Goal: Transaction & Acquisition: Purchase product/service

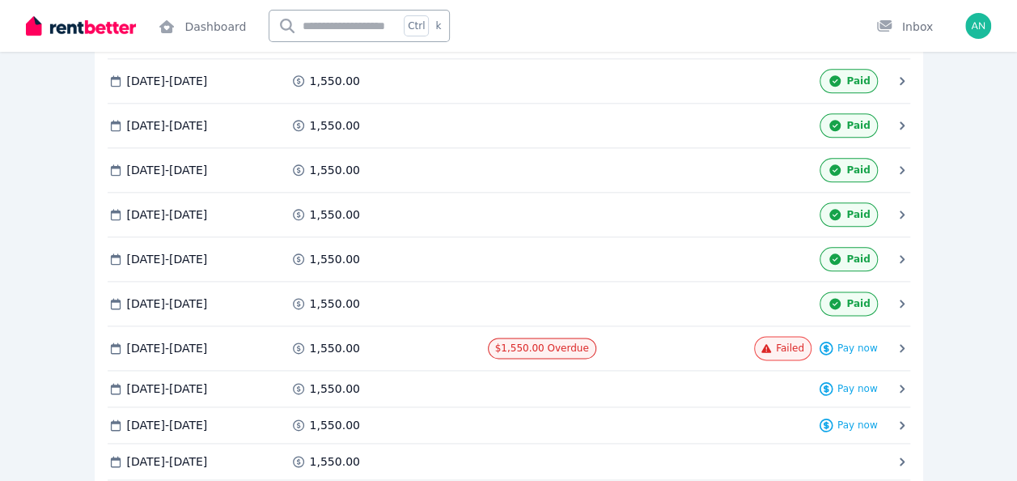
scroll to position [890, 0]
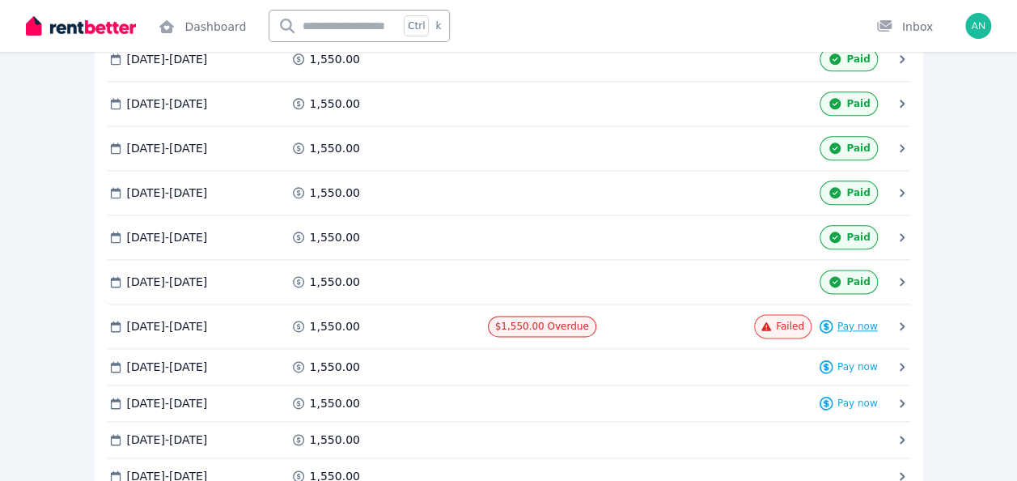
click at [855, 320] on span "Pay now" at bounding box center [858, 326] width 40 height 13
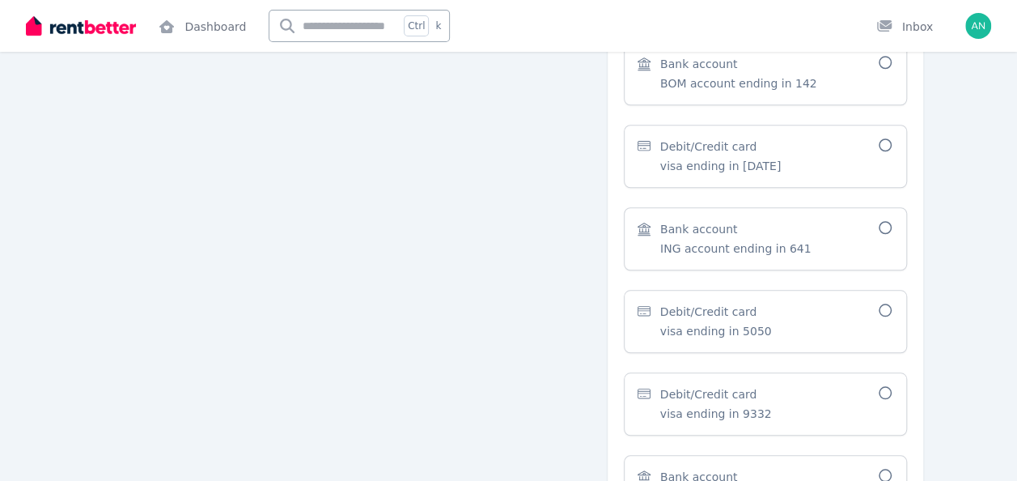
scroll to position [647, 0]
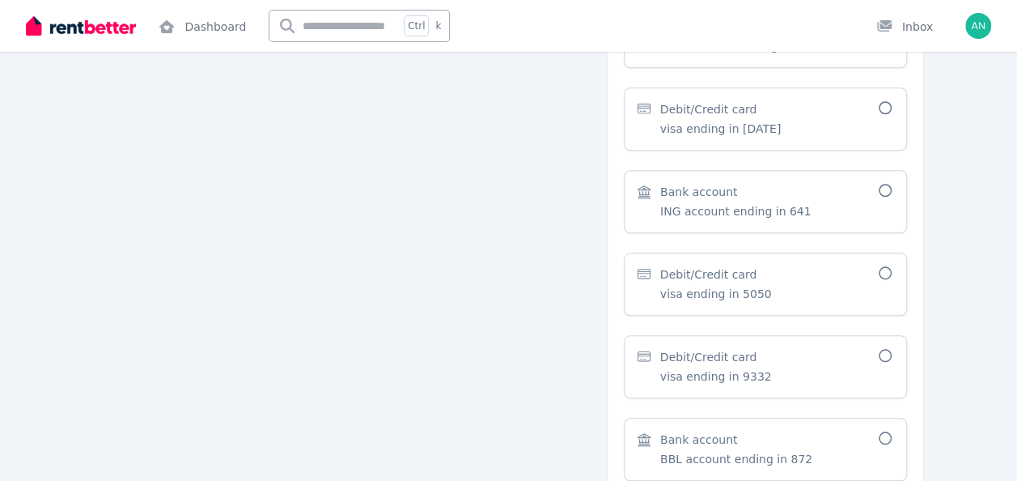
click at [886, 269] on icon at bounding box center [885, 272] width 16 height 13
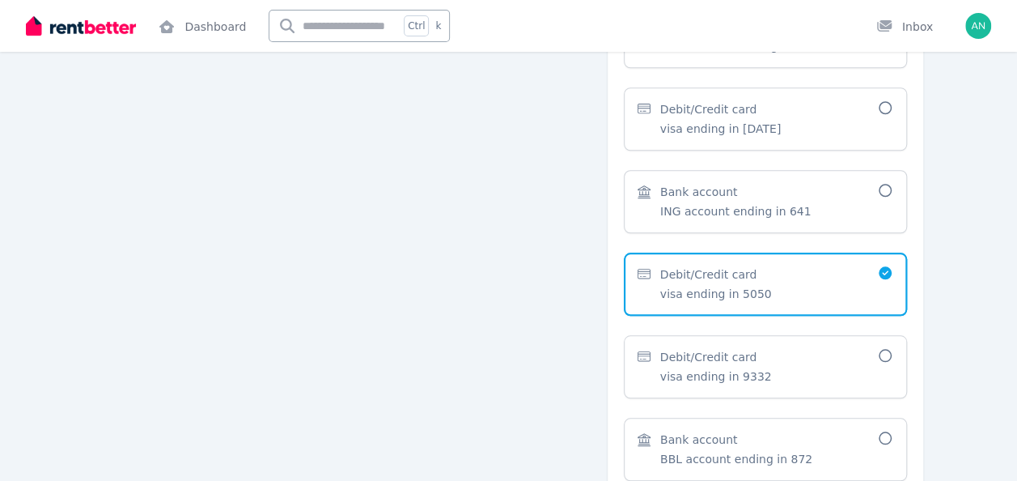
click at [968, 291] on div "Back to list Rent Receipt From [PERSON_NAME] To [PERSON_NAME] Address [STREET_A…" at bounding box center [508, 101] width 1017 height 1245
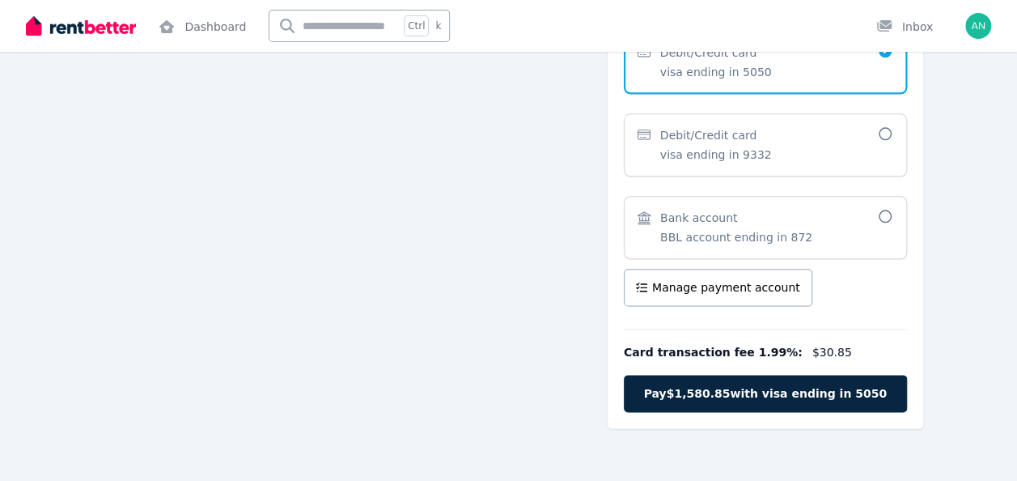
scroll to position [884, 0]
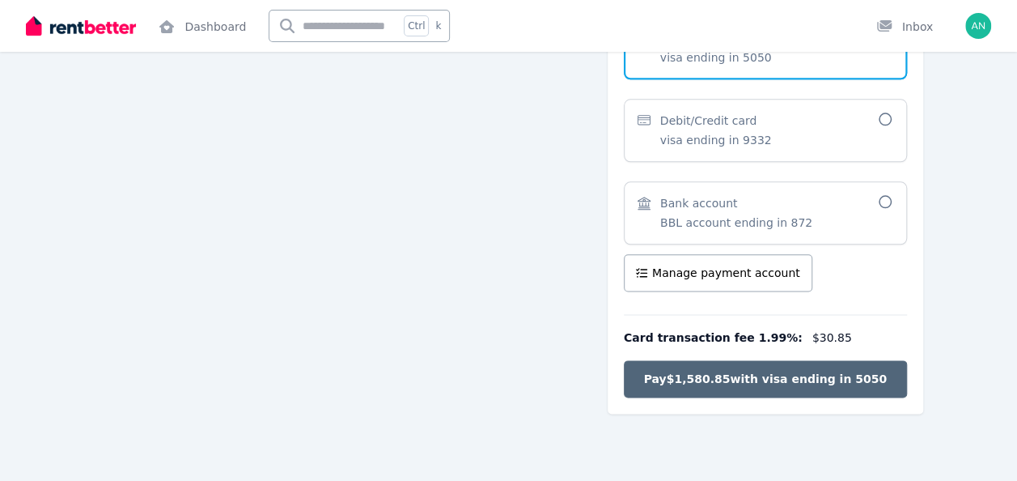
click at [777, 372] on span "Pay $1,580.85 with visa ending in 5050" at bounding box center [764, 379] width 243 height 16
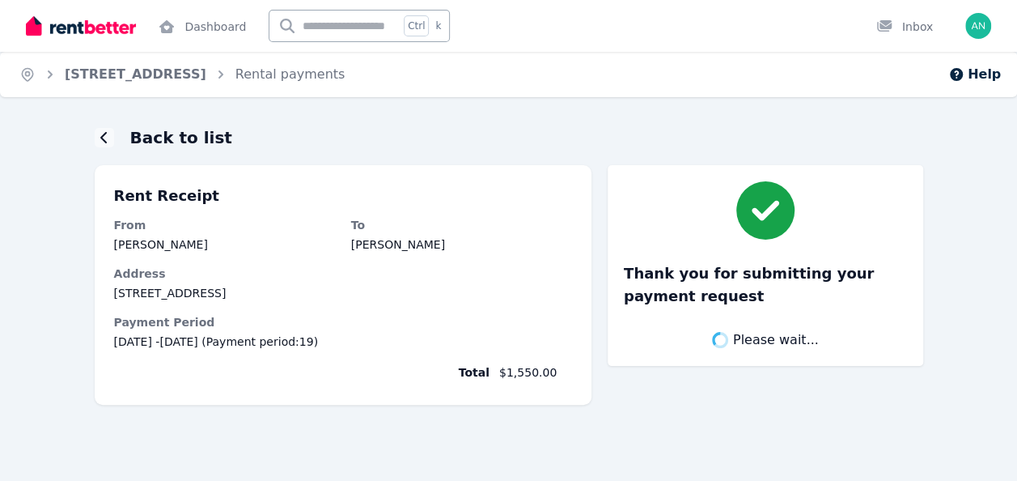
scroll to position [0, 0]
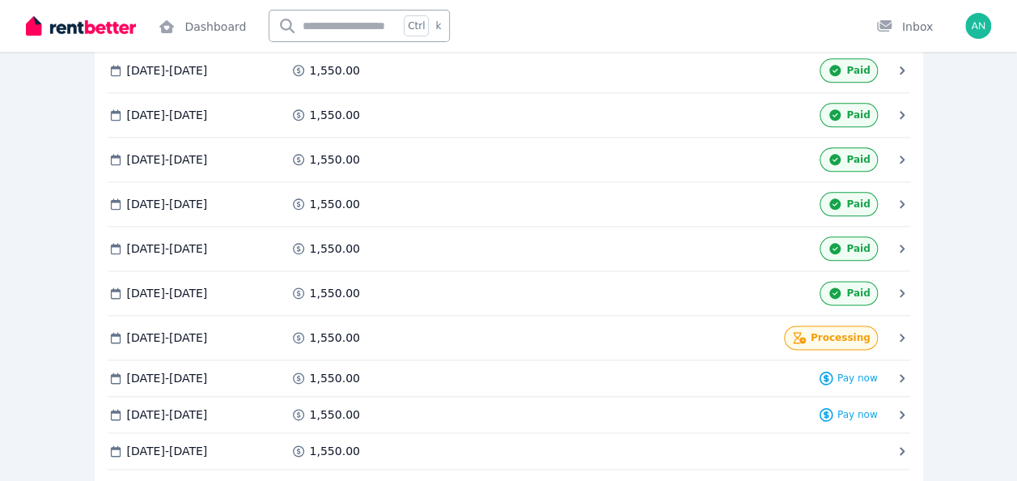
scroll to position [971, 0]
